Goal: Navigation & Orientation: Find specific page/section

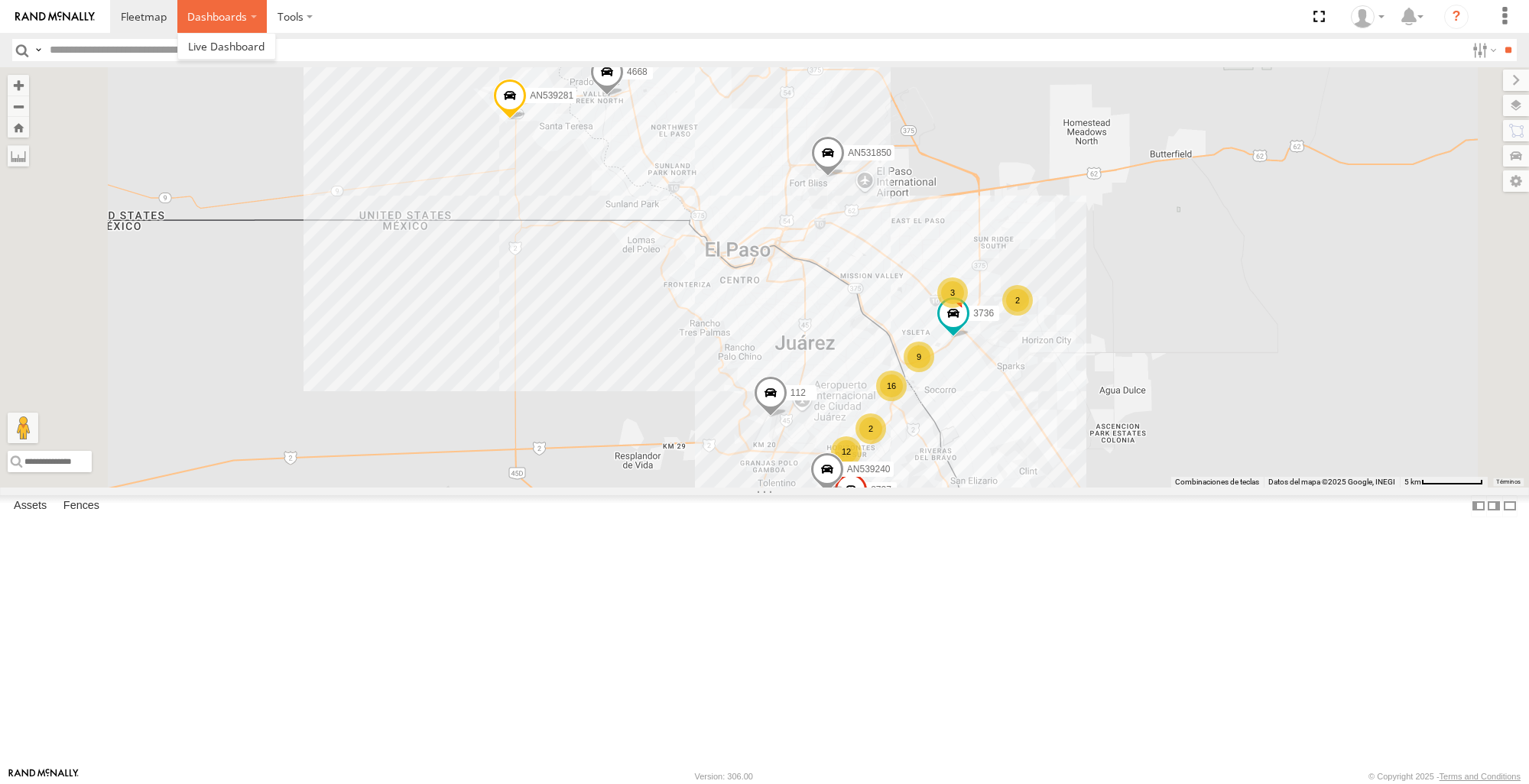
click at [221, 30] on label "Dashboards" at bounding box center [222, 17] width 91 height 33
click at [715, 362] on div "112 12 9 16 2 2 4668 3 AN531850 AN539240 8737 2 3736 AN539281" at bounding box center [764, 277] width 1529 height 420
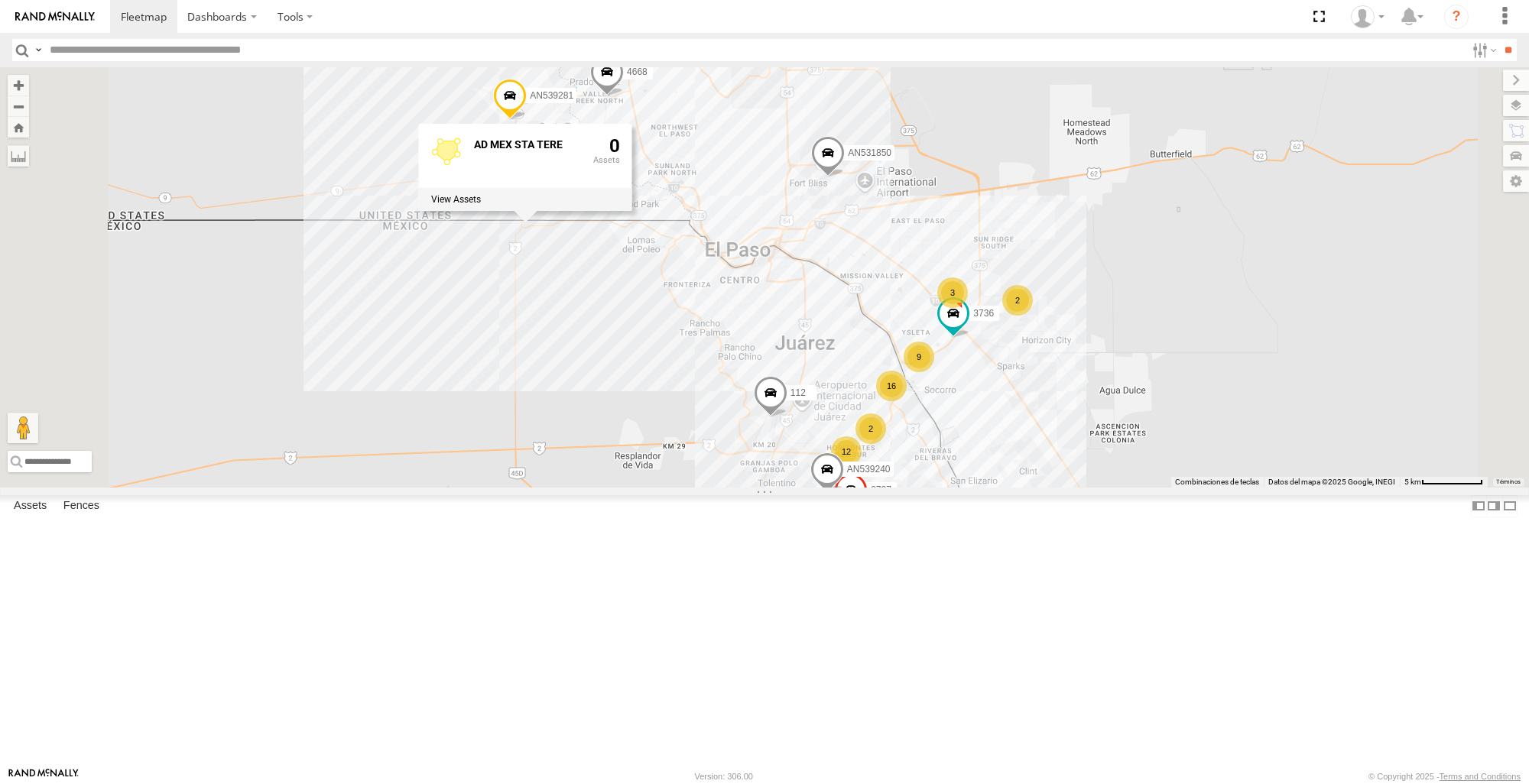
click at [535, 305] on div "112 12 9 16 2 2 4668 3 AN531850 AN539240 8737 2 3736 AN539281 AD MEX STA [PERSO…" at bounding box center [764, 277] width 1529 height 420
click at [556, 248] on div "112 12 9 16 2 2 4668 3 AN531850 AN539240 8737 2 3736 AN539281" at bounding box center [764, 277] width 1529 height 420
click at [540, 261] on div "112 12 9 16 2 2 4668 3 AN531850 AN539240 8737 2 3736 AN539281" at bounding box center [764, 277] width 1529 height 420
drag, startPoint x: 547, startPoint y: 263, endPoint x: 749, endPoint y: 238, distance: 203.5
click at [744, 213] on div "112 12 9 16 2 2 4668 3 AN531850 AN539240 8737 2 3736 AN539281" at bounding box center [764, 277] width 1529 height 420
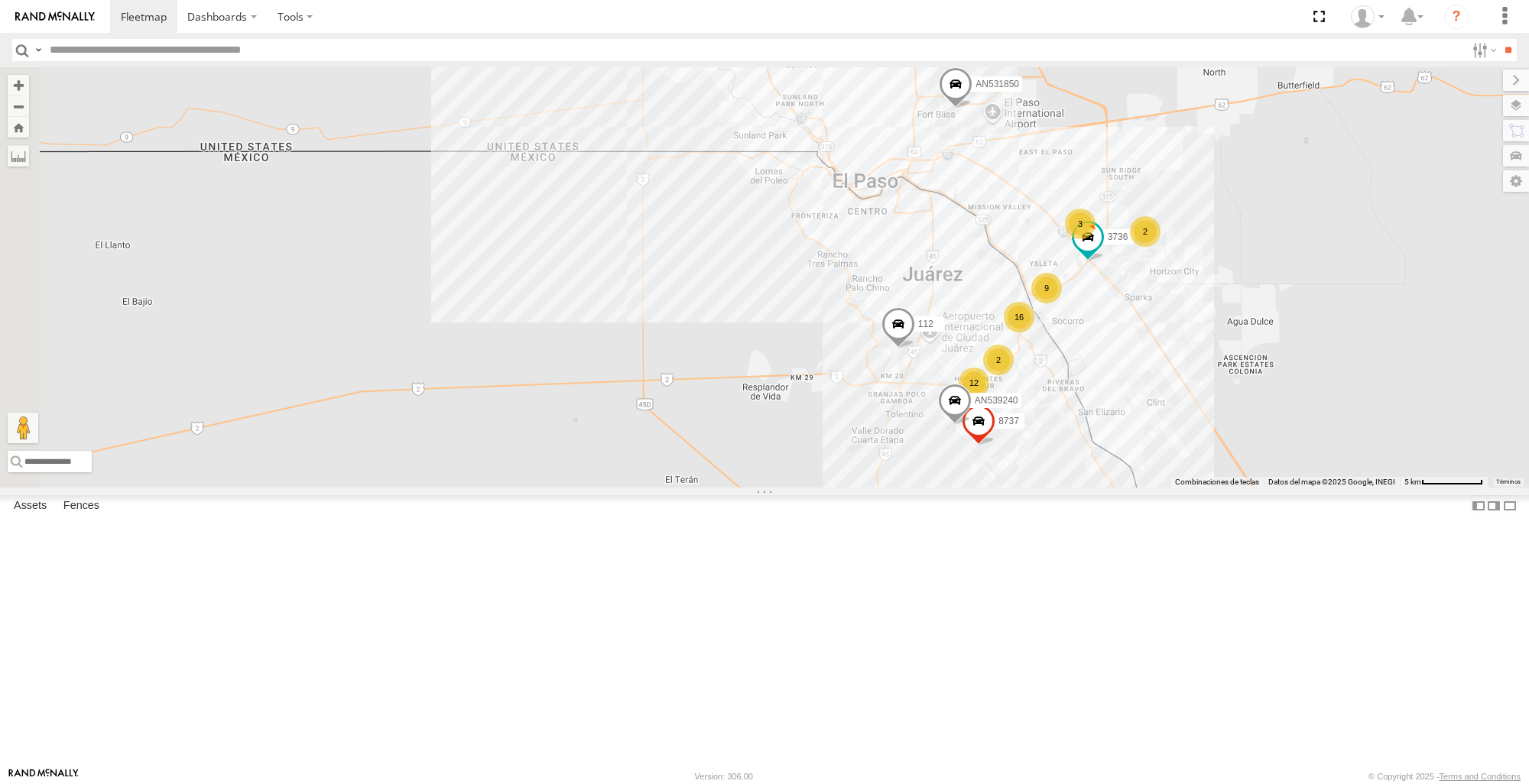
drag, startPoint x: 785, startPoint y: 311, endPoint x: 917, endPoint y: 238, distance: 150.8
click at [917, 238] on div "112 12 9 16 2 2 4668 3 AN531850 AN539240 8737 2 3736 AN539281" at bounding box center [764, 277] width 1529 height 420
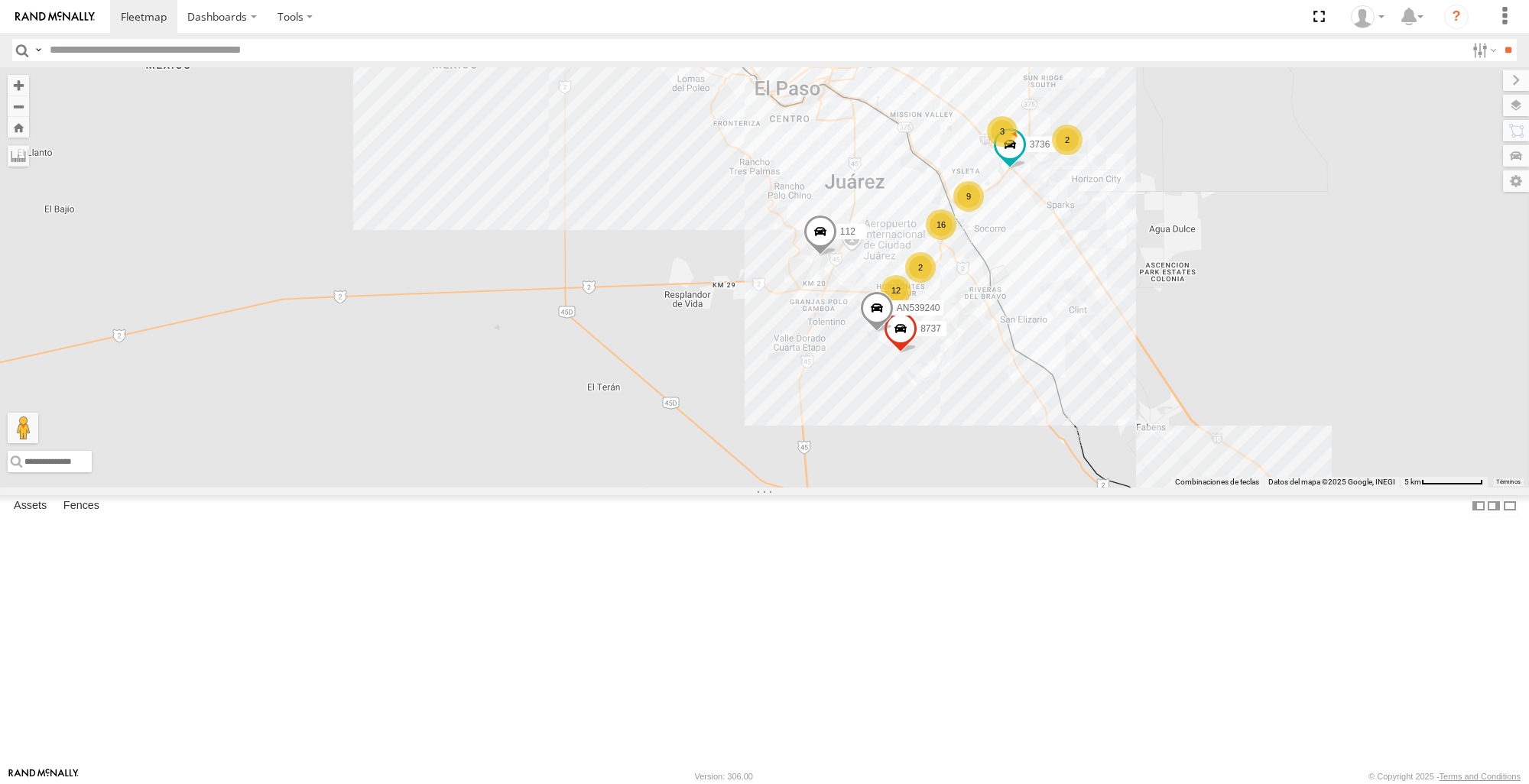
drag, startPoint x: 723, startPoint y: 314, endPoint x: 676, endPoint y: 292, distance: 51.9
click at [679, 292] on div "112 12 9 16 2 2 4668 3 AN531850 AN539240 8737 2 3736 AN539281" at bounding box center [764, 277] width 1529 height 420
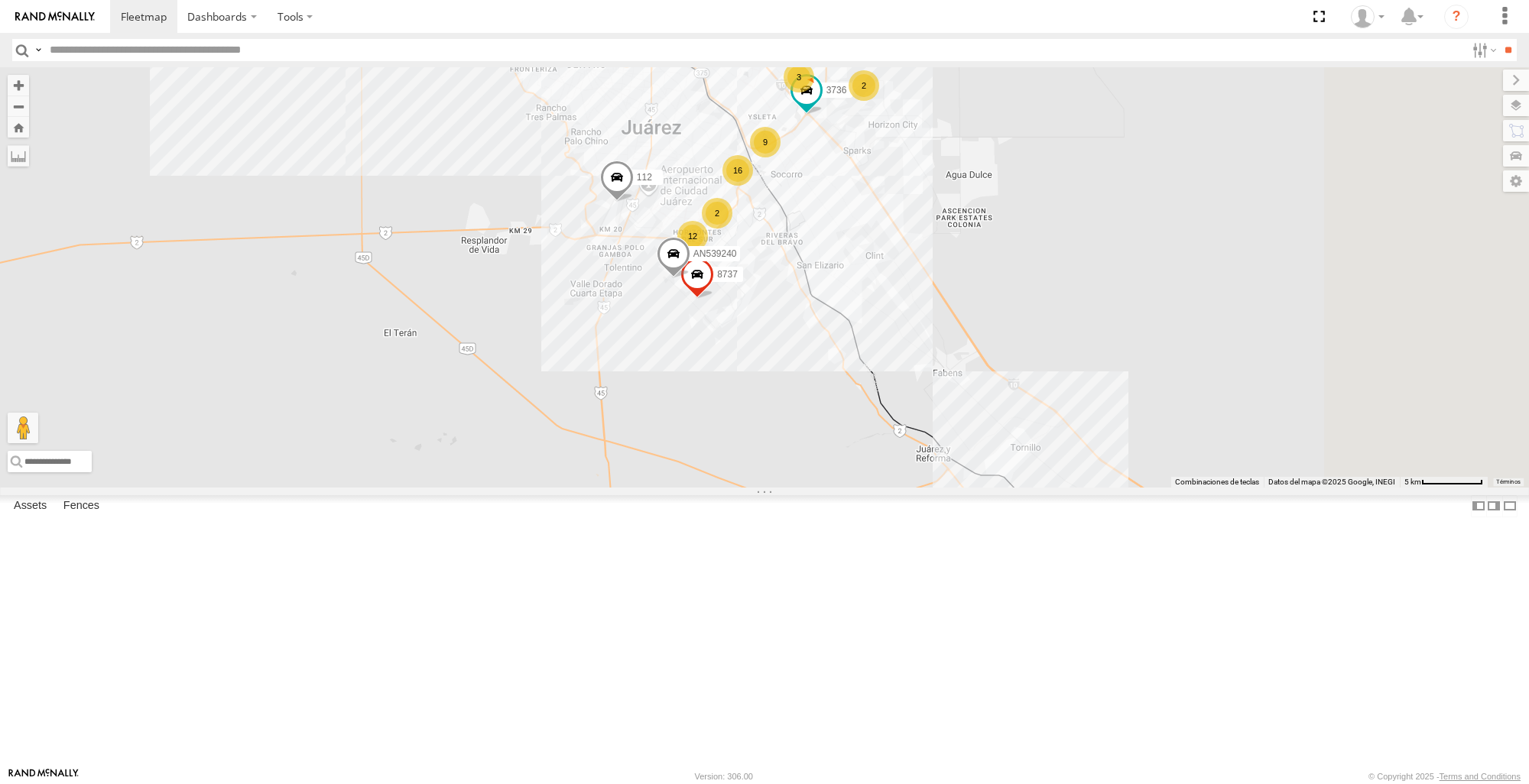
drag, startPoint x: 1015, startPoint y: 384, endPoint x: 922, endPoint y: 386, distance: 93.0
click at [925, 386] on div "112 12 9 16 2 2 4668 3 AN531850 AN539240 8737 2 3736 AN539281" at bounding box center [764, 277] width 1529 height 420
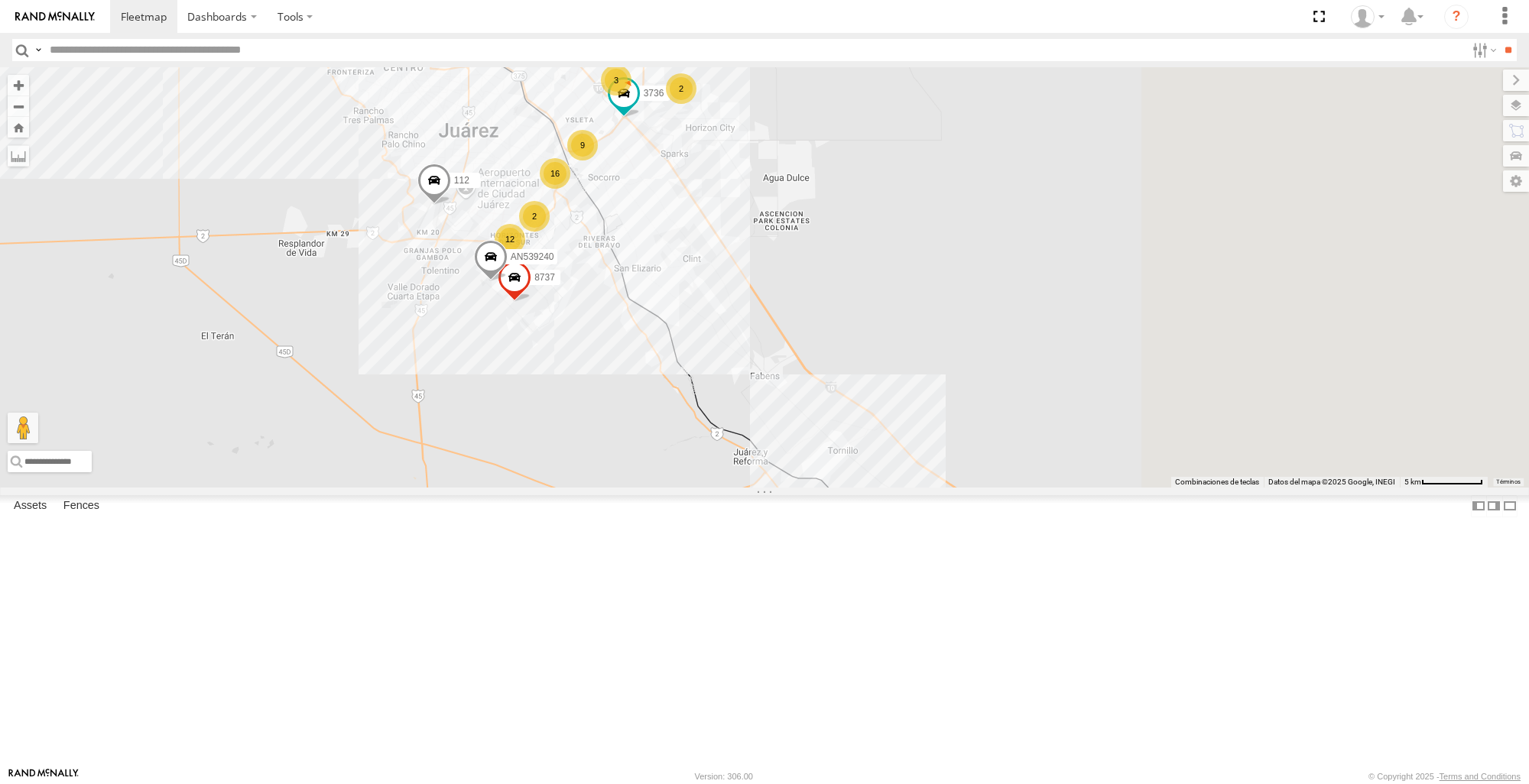
drag, startPoint x: 992, startPoint y: 327, endPoint x: 991, endPoint y: 480, distance: 153.0
click at [991, 480] on div "112 12 9 16 2 2 4668 3 AN531850 AN539240 8737 2 3736 AN539281" at bounding box center [764, 277] width 1529 height 420
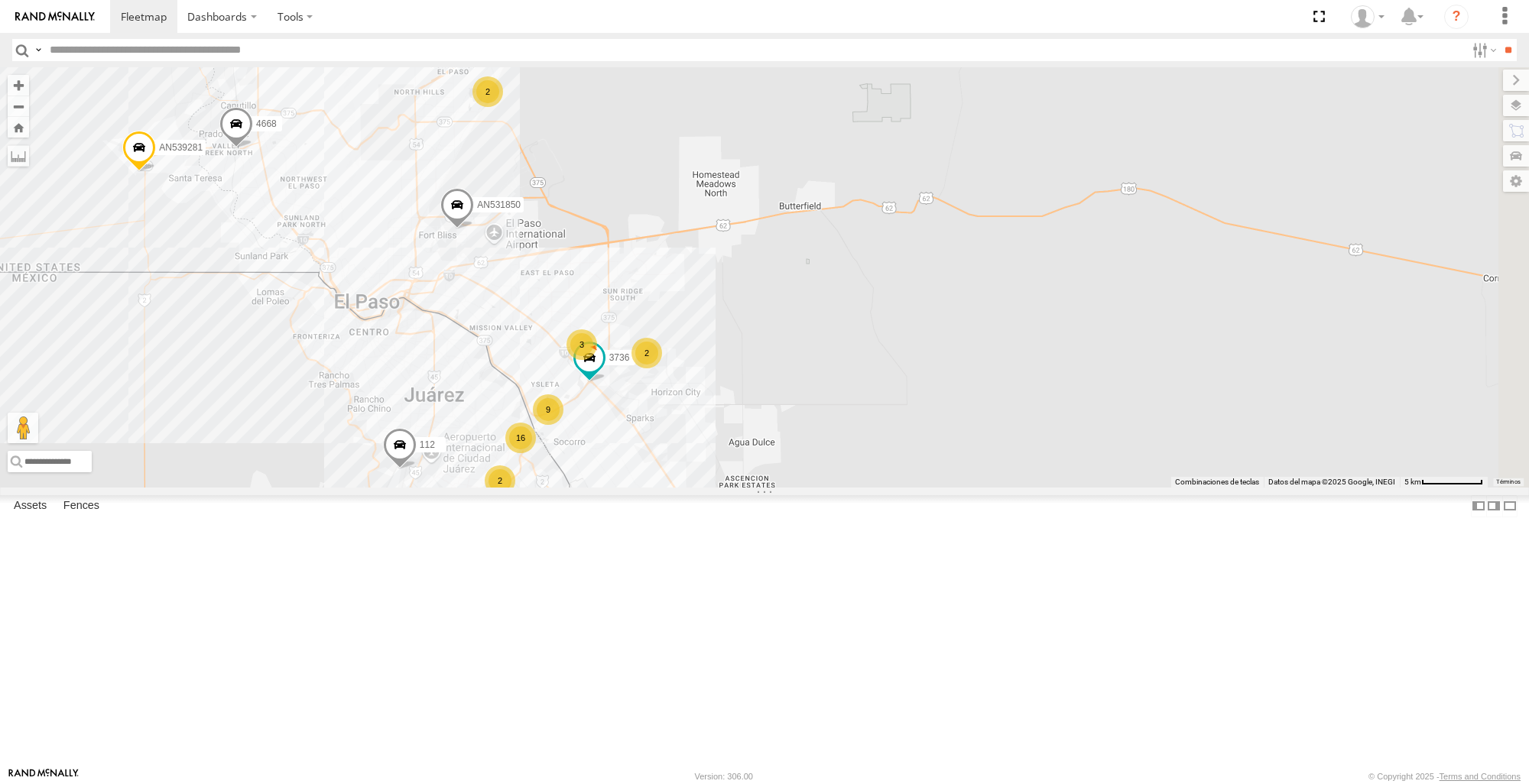
drag, startPoint x: 1002, startPoint y: 366, endPoint x: 1179, endPoint y: 416, distance: 183.9
click at [1174, 416] on div "112 12 9 16 2 2 4668 3 AN531850 AN539240 8737 2 3736 AN539281" at bounding box center [764, 277] width 1529 height 420
